Goal: Check status

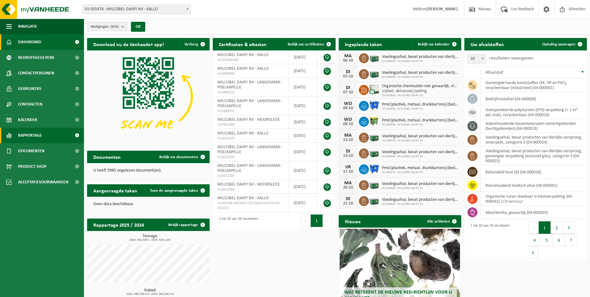
click at [27, 138] on span "Rapportage" at bounding box center [30, 136] width 24 height 16
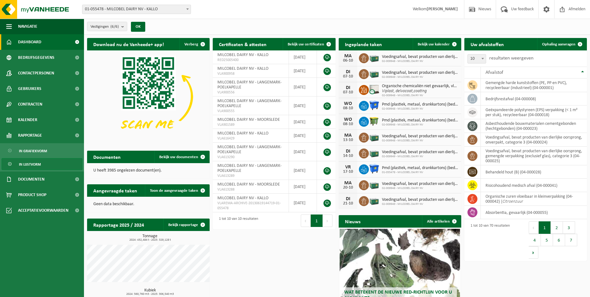
click at [34, 165] on span "In lijstvorm" at bounding box center [30, 164] width 22 height 12
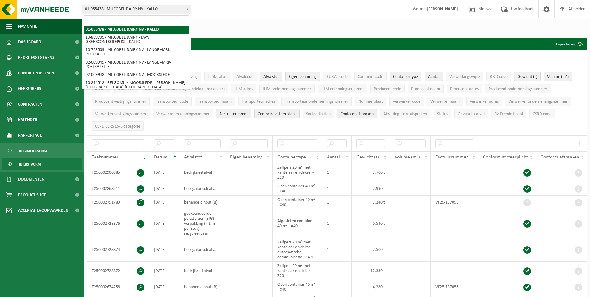
click at [180, 11] on span "01-055478 - MILCOBEL DAIRY NV - KALLO" at bounding box center [136, 9] width 108 height 9
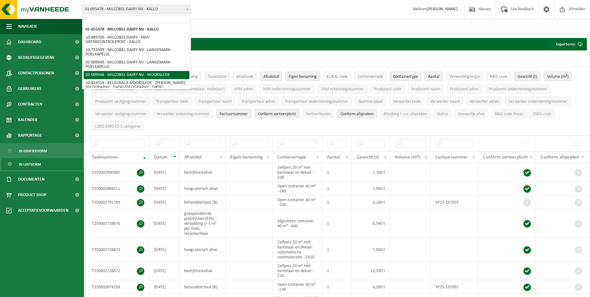
select select "1949"
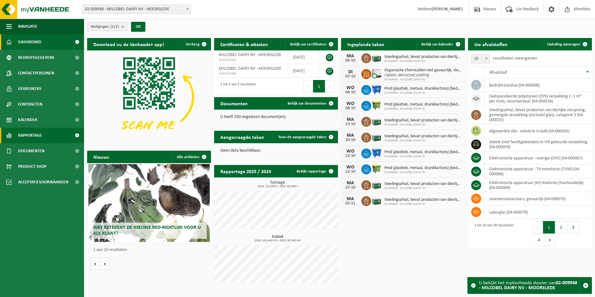
click at [50, 134] on link "Rapportage" at bounding box center [42, 136] width 84 height 16
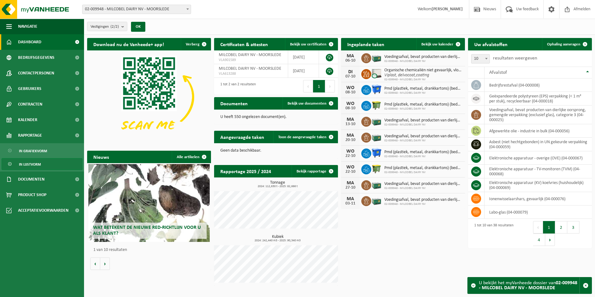
click at [33, 165] on span "In lijstvorm" at bounding box center [30, 164] width 22 height 12
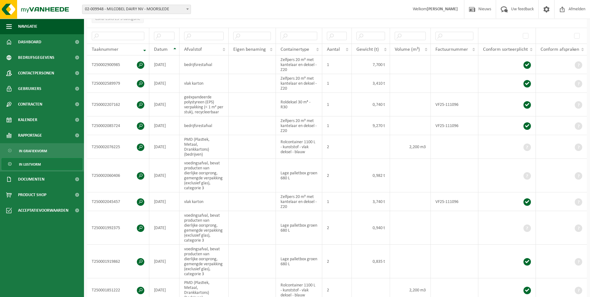
scroll to position [108, 0]
